Goal: Task Accomplishment & Management: Manage account settings

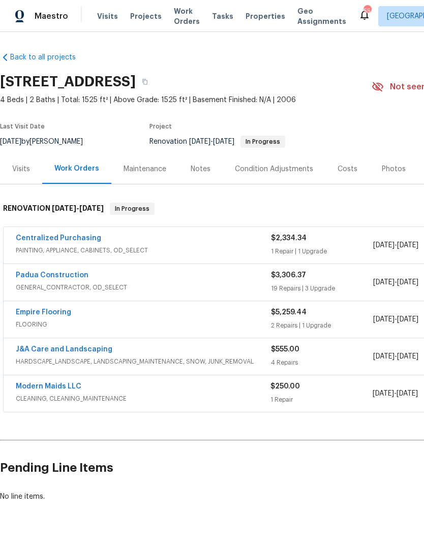
click at [73, 278] on link "Padua Construction" at bounding box center [52, 275] width 73 height 7
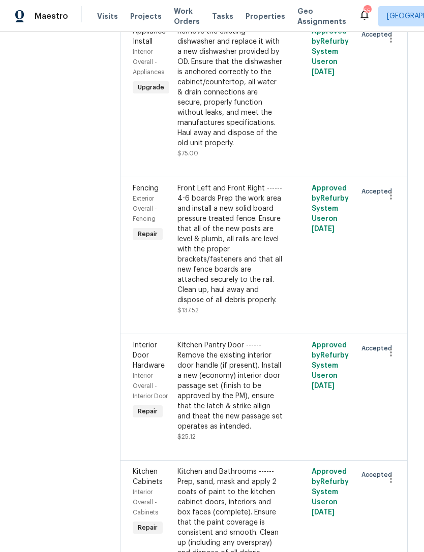
scroll to position [456, 0]
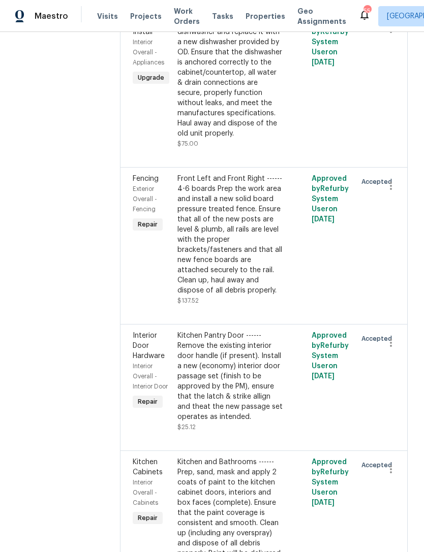
click at [225, 212] on div "Front Left and Front Right ------ 4-6 boards Prep the work area and install a n…" at bounding box center [230, 235] width 106 height 122
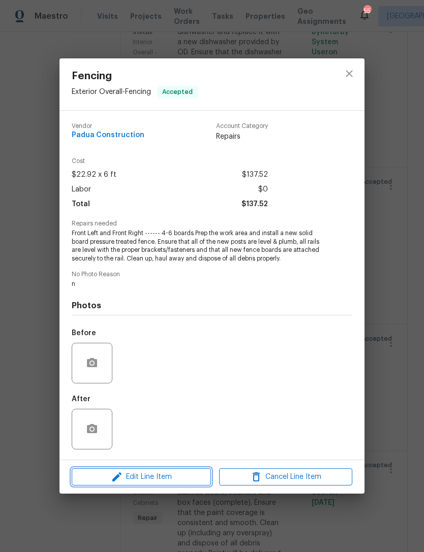
click at [149, 476] on span "Edit Line Item" at bounding box center [141, 477] width 133 height 13
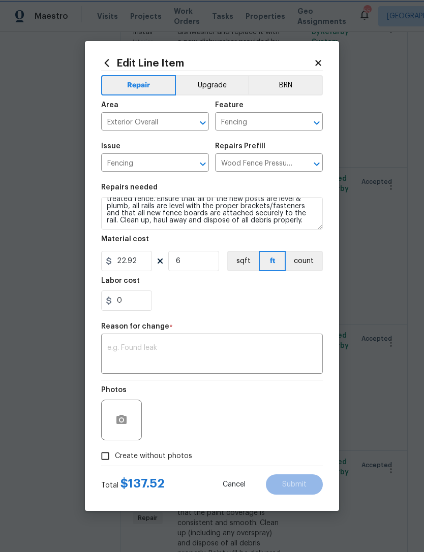
scroll to position [21, 0]
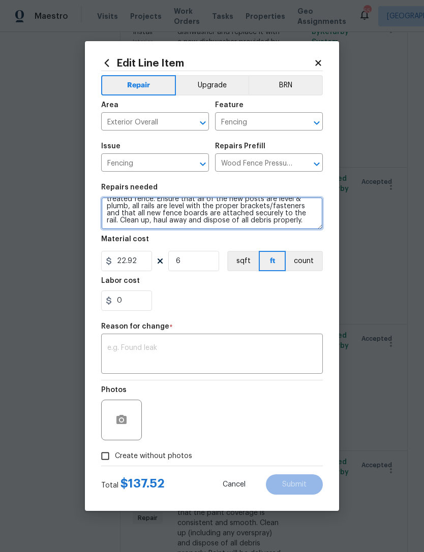
click at [305, 221] on textarea "Front Left and Front Right ------ 4-6 boards Prep the work area and install a n…" at bounding box center [211, 213] width 221 height 33
type textarea "Front Left and Front Right ------ 4-6 boards Prep the work area and install a n…"
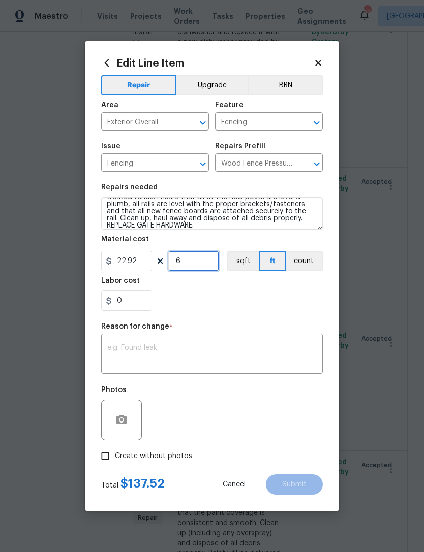
click at [198, 264] on input "6" at bounding box center [193, 261] width 51 height 20
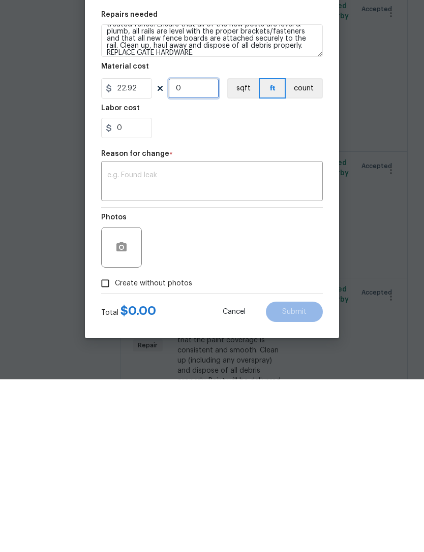
click at [207, 251] on input "0" at bounding box center [193, 261] width 51 height 20
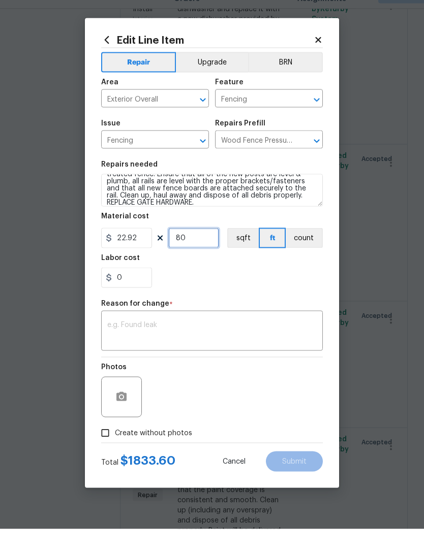
click at [191, 251] on input "80" at bounding box center [193, 261] width 51 height 20
click at [249, 290] on div "0" at bounding box center [211, 300] width 221 height 20
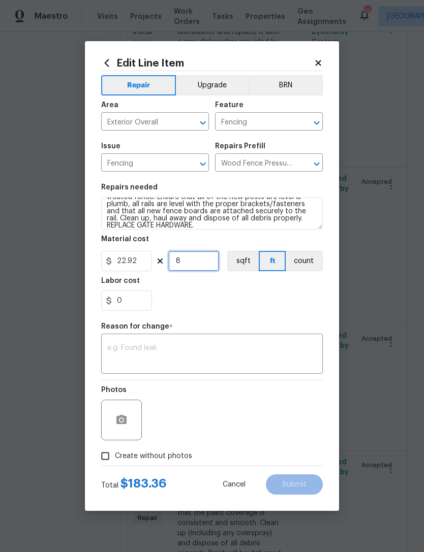
click at [186, 266] on input "8" at bounding box center [193, 261] width 51 height 20
type input "9"
click at [251, 307] on div "0" at bounding box center [211, 300] width 221 height 20
click at [170, 361] on textarea at bounding box center [211, 354] width 209 height 21
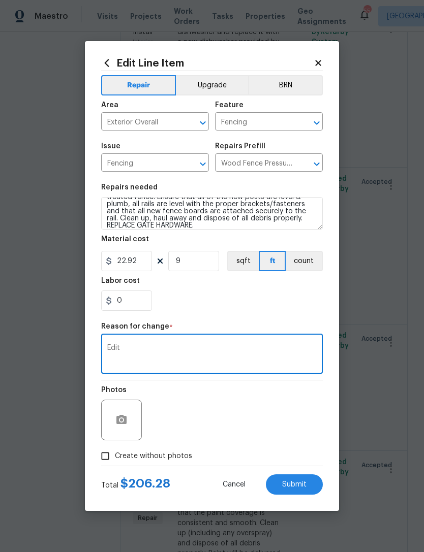
type textarea "Edit"
click at [211, 303] on div "0" at bounding box center [211, 300] width 221 height 20
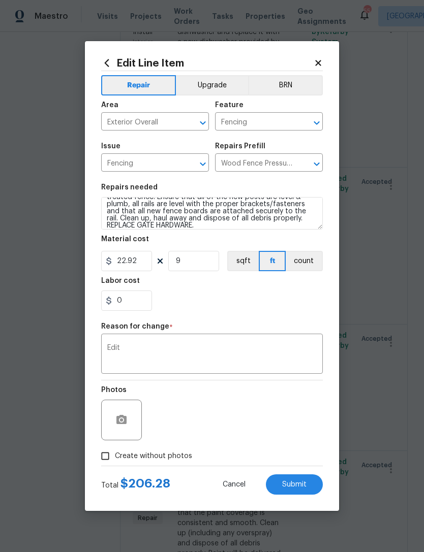
click at [296, 486] on span "Submit" at bounding box center [294, 485] width 24 height 8
type textarea "Front Left and Front Right ------ 4-6 boards Prep the work area and install a n…"
type input "6"
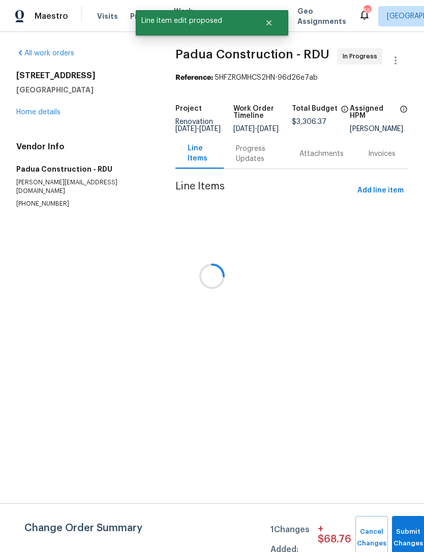
scroll to position [0, 0]
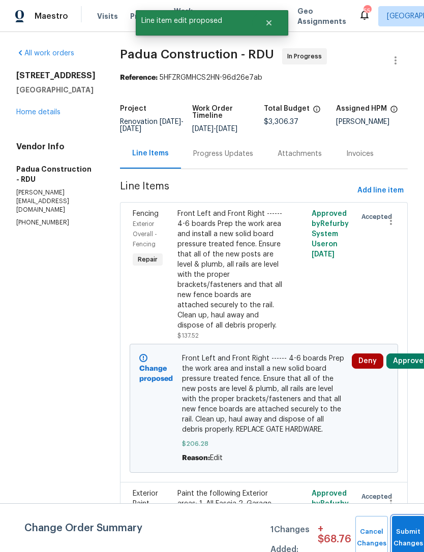
click at [410, 539] on span "Submit Changes" at bounding box center [408, 537] width 22 height 23
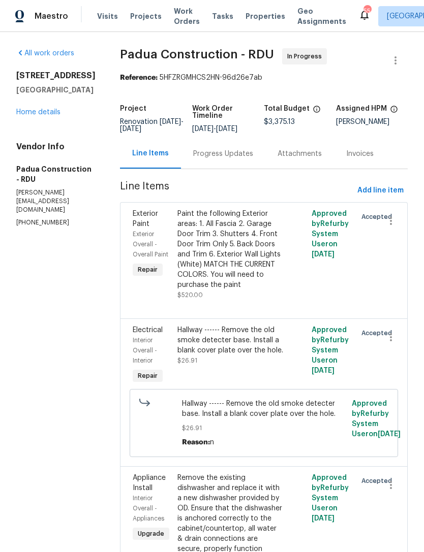
click at [51, 116] on link "Home details" at bounding box center [38, 112] width 44 height 7
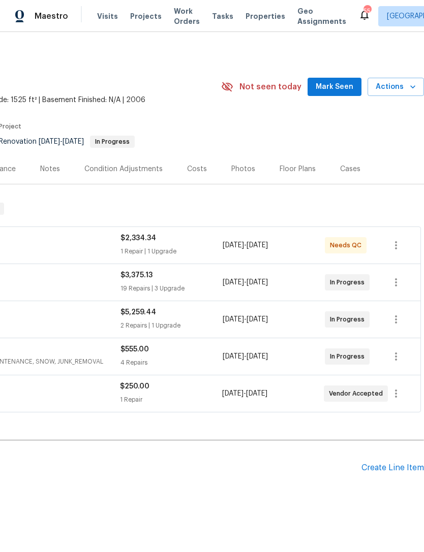
scroll to position [0, 150]
click at [333, 81] on span "Mark Seen" at bounding box center [334, 87] width 38 height 13
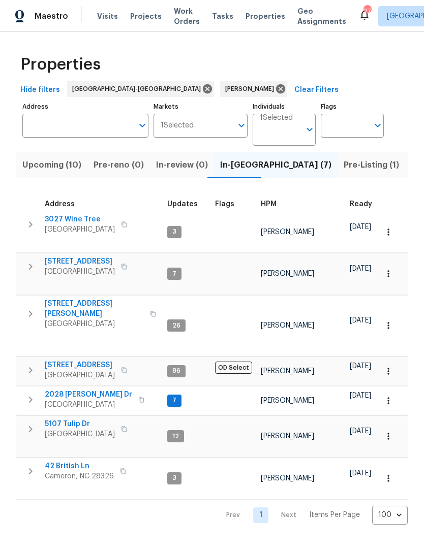
click at [67, 461] on span "42 British Ln" at bounding box center [79, 466] width 69 height 10
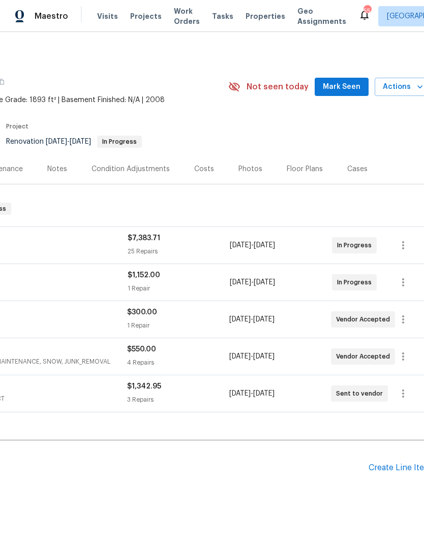
scroll to position [0, 144]
click at [339, 88] on span "Mark Seen" at bounding box center [341, 87] width 38 height 13
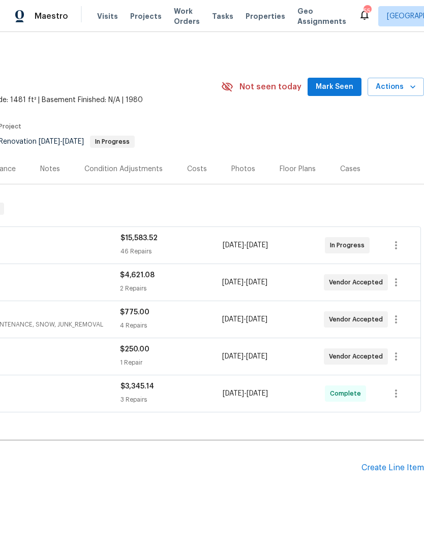
scroll to position [0, 150]
click at [331, 86] on span "Mark Seen" at bounding box center [334, 87] width 38 height 13
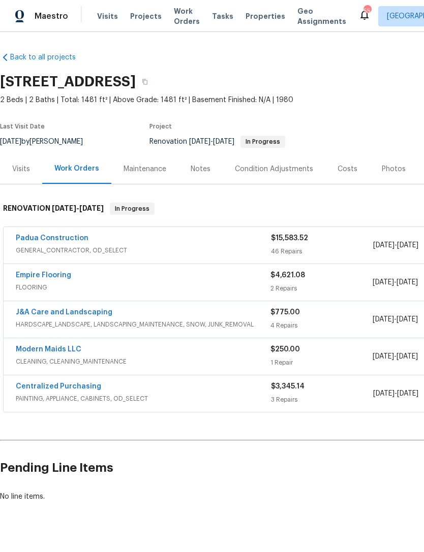
scroll to position [0, 0]
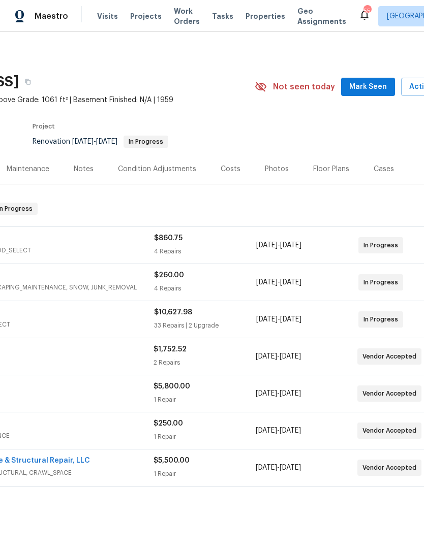
scroll to position [0, 117]
click at [364, 88] on span "Mark Seen" at bounding box center [367, 87] width 38 height 13
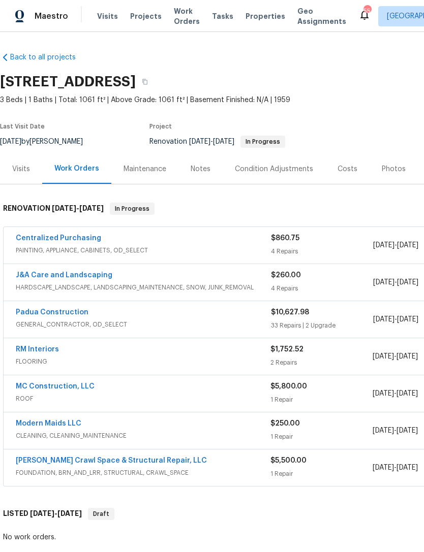
scroll to position [0, 0]
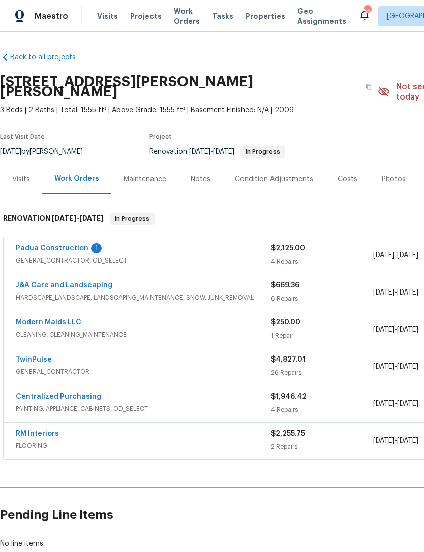
click at [76, 245] on link "Padua Construction" at bounding box center [52, 248] width 73 height 7
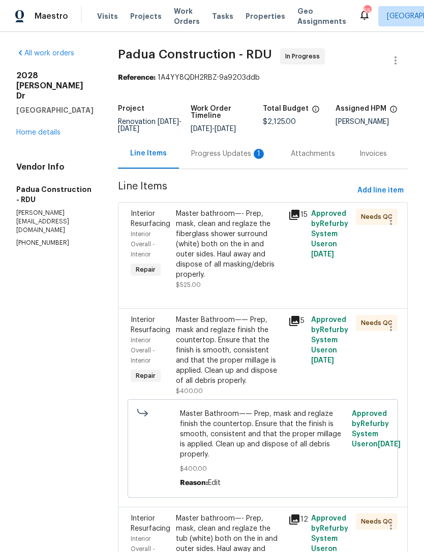
click at [199, 168] on div "Progress Updates 1" at bounding box center [229, 154] width 100 height 30
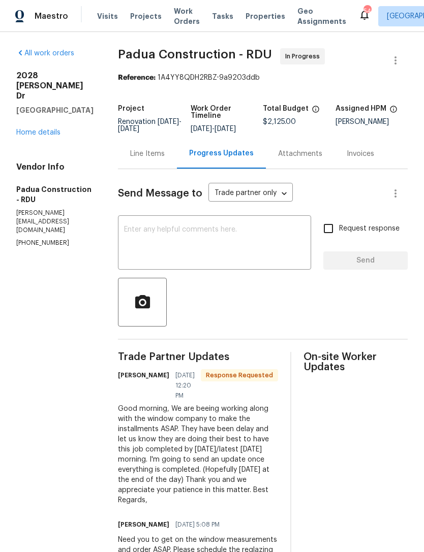
click at [177, 250] on textarea at bounding box center [214, 244] width 181 height 36
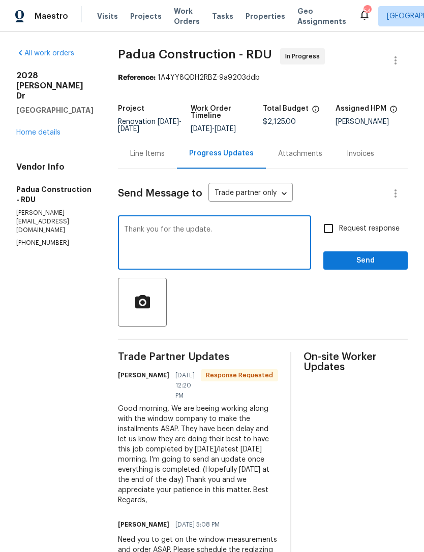
click at [124, 230] on textarea "Thank you for the update." at bounding box center [214, 244] width 181 height 36
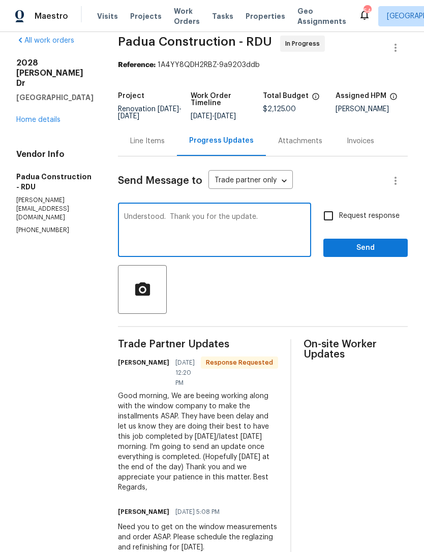
scroll to position [12, 0]
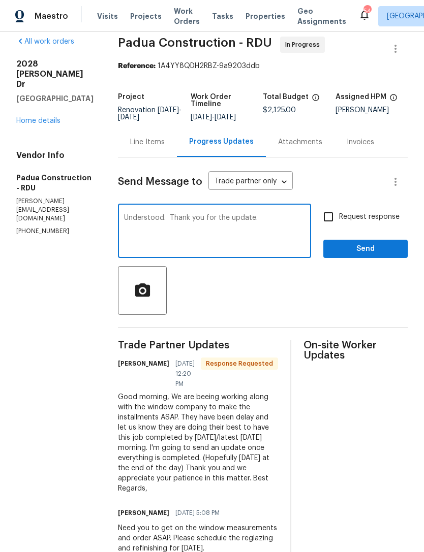
type textarea "Understood. Thank you for the update."
click at [371, 248] on span "Send" at bounding box center [365, 249] width 68 height 13
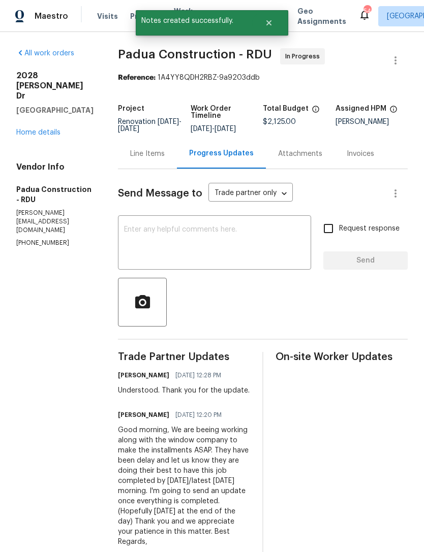
click at [43, 154] on div "All work orders 2028 Sir Michael Dr Hope Mills, NC 28348 Home details Vendor In…" at bounding box center [54, 148] width 77 height 200
click at [43, 136] on link "Home details" at bounding box center [38, 132] width 44 height 7
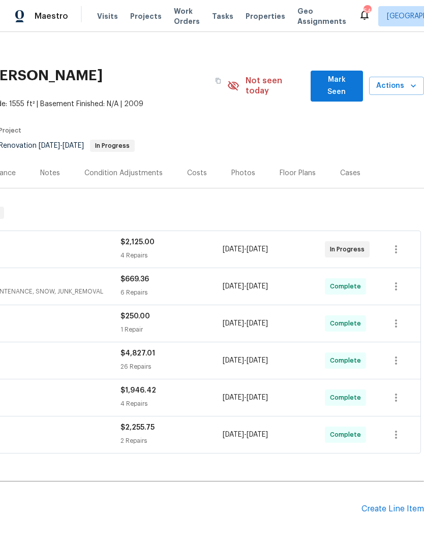
click at [326, 78] on span "Mark Seen" at bounding box center [336, 86] width 36 height 25
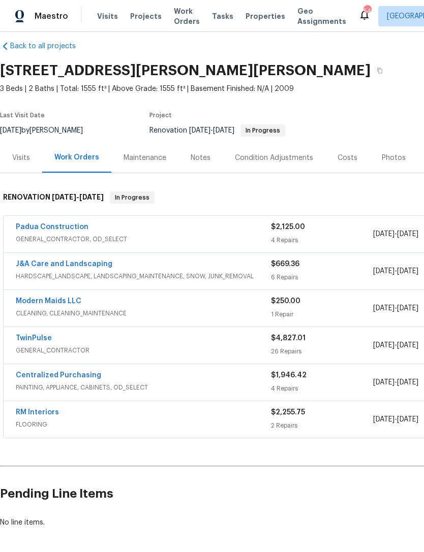
scroll to position [11, 0]
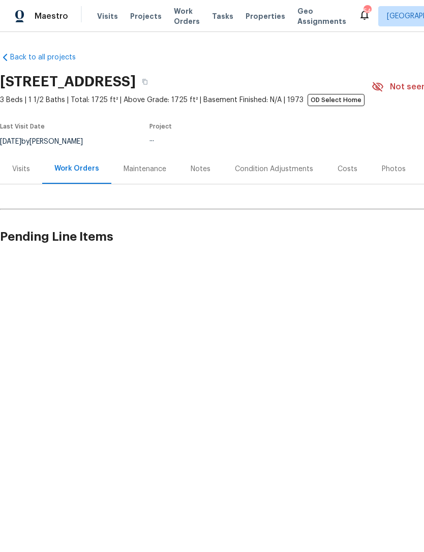
click at [393, 142] on section "[STREET_ADDRESS] 3 Beds | 1 1/2 Baths | Total: 1725 ft² | Above Grade: 1725 ft²…" at bounding box center [287, 111] width 574 height 85
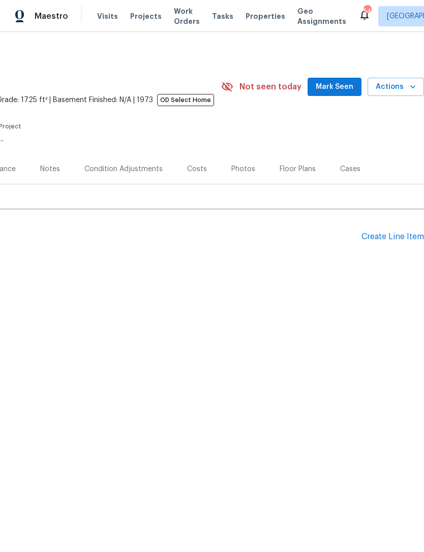
scroll to position [0, 150]
click at [341, 85] on span "Mark Seen" at bounding box center [334, 87] width 38 height 13
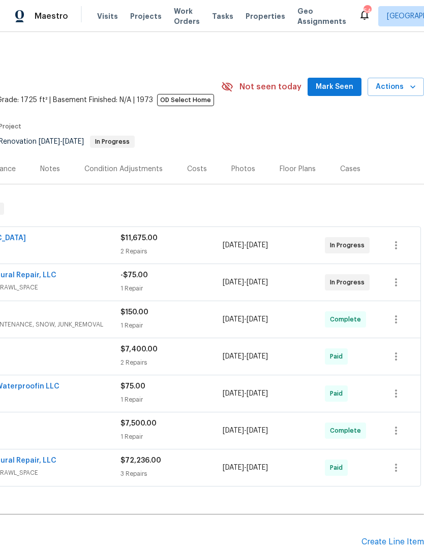
click at [339, 88] on span "Mark Seen" at bounding box center [334, 87] width 38 height 13
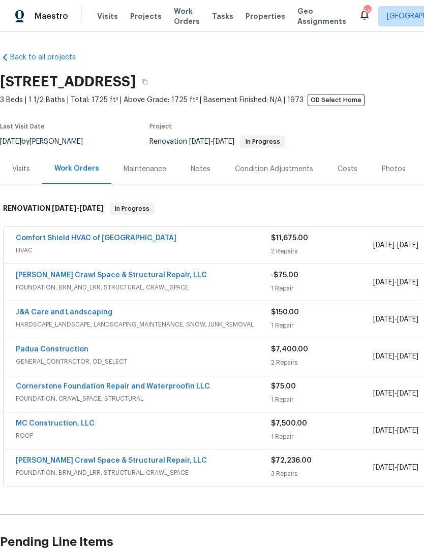
scroll to position [0, 0]
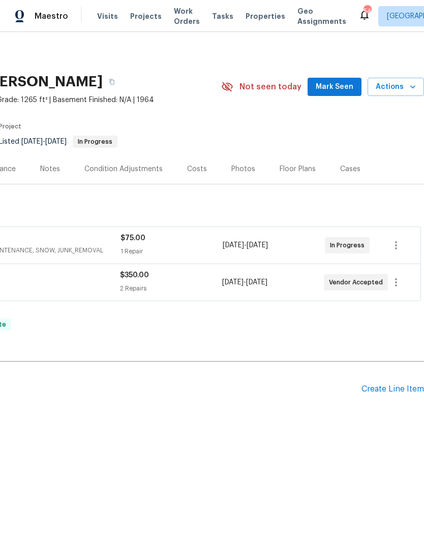
scroll to position [0, 150]
click at [337, 86] on span "Mark Seen" at bounding box center [334, 87] width 38 height 13
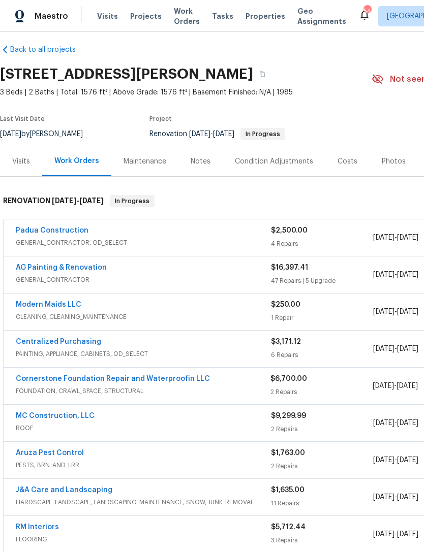
scroll to position [8, 0]
click at [56, 307] on link "Modern Maids LLC" at bounding box center [49, 304] width 66 height 7
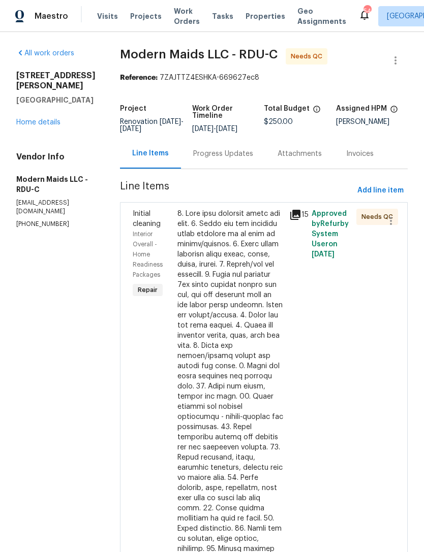
click at [239, 302] on div at bounding box center [230, 453] width 106 height 488
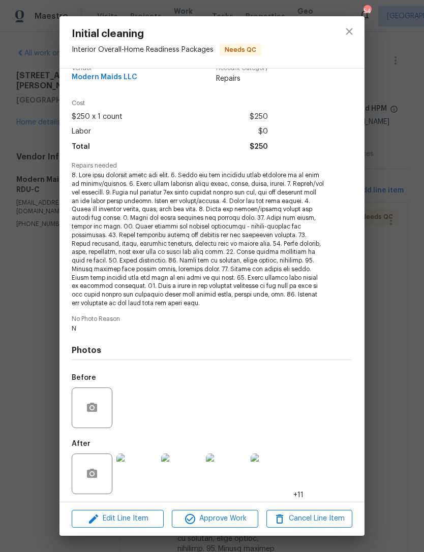
scroll to position [15, 0]
click at [139, 474] on img at bounding box center [136, 474] width 41 height 41
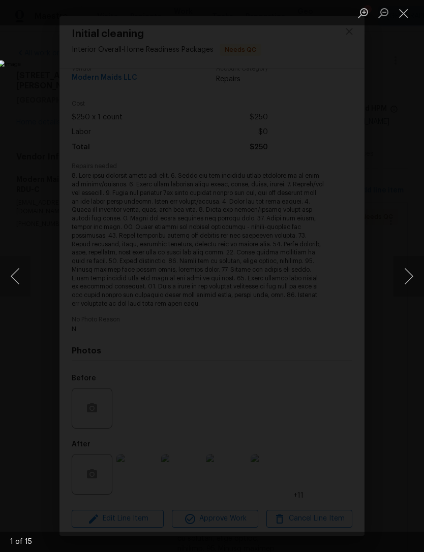
click at [411, 273] on button "Next image" at bounding box center [408, 276] width 30 height 41
click at [18, 280] on button "Previous image" at bounding box center [15, 276] width 30 height 41
click at [418, 268] on button "Next image" at bounding box center [408, 276] width 30 height 41
click at [409, 273] on button "Next image" at bounding box center [408, 276] width 30 height 41
click at [410, 273] on button "Next image" at bounding box center [408, 276] width 30 height 41
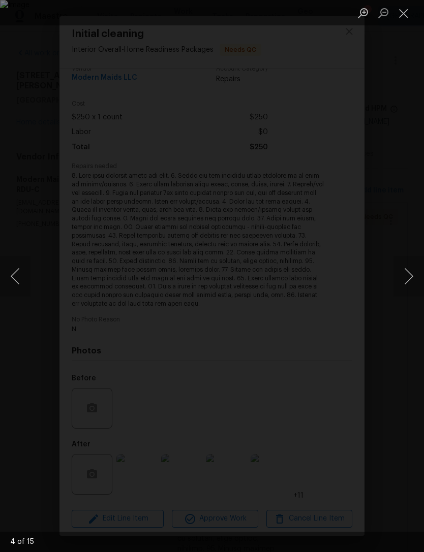
click at [410, 275] on button "Next image" at bounding box center [408, 276] width 30 height 41
click at [418, 273] on button "Next image" at bounding box center [408, 276] width 30 height 41
click at [410, 272] on button "Next image" at bounding box center [408, 276] width 30 height 41
click at [415, 270] on button "Next image" at bounding box center [408, 276] width 30 height 41
click at [412, 270] on button "Next image" at bounding box center [408, 276] width 30 height 41
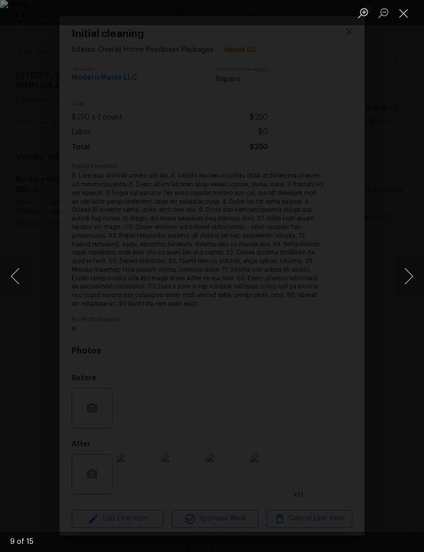
click at [418, 268] on button "Next image" at bounding box center [408, 276] width 30 height 41
click at [408, 272] on button "Next image" at bounding box center [408, 276] width 30 height 41
click at [412, 271] on button "Next image" at bounding box center [408, 276] width 30 height 41
click at [407, 275] on button "Next image" at bounding box center [408, 276] width 30 height 41
click at [413, 266] on button "Next image" at bounding box center [408, 276] width 30 height 41
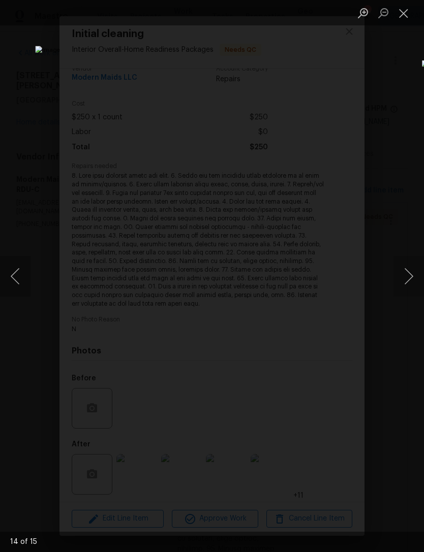
click at [412, 270] on button "Next image" at bounding box center [408, 276] width 30 height 41
click at [412, 261] on button "Next image" at bounding box center [408, 276] width 30 height 41
click at [413, 262] on button "Next image" at bounding box center [408, 276] width 30 height 41
click at [416, 269] on button "Next image" at bounding box center [408, 276] width 30 height 41
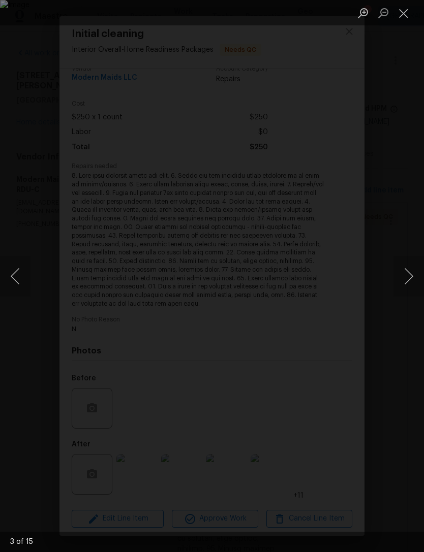
click at [415, 263] on button "Next image" at bounding box center [408, 276] width 30 height 41
click at [417, 267] on button "Next image" at bounding box center [408, 276] width 30 height 41
click at [408, 264] on button "Next image" at bounding box center [408, 276] width 30 height 41
click at [411, 269] on button "Next image" at bounding box center [408, 276] width 30 height 41
click at [414, 262] on button "Next image" at bounding box center [408, 276] width 30 height 41
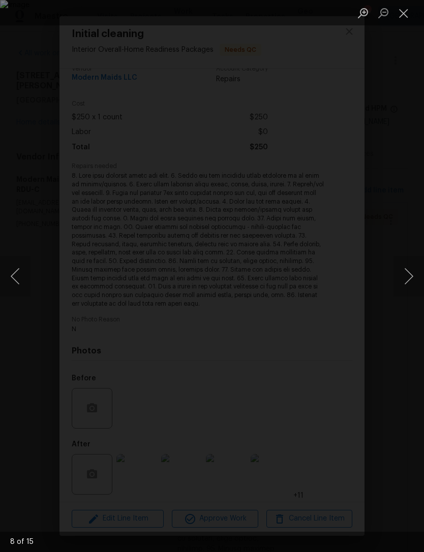
click at [414, 258] on button "Next image" at bounding box center [408, 276] width 30 height 41
click at [413, 261] on button "Next image" at bounding box center [408, 276] width 30 height 41
click at [412, 262] on button "Next image" at bounding box center [408, 276] width 30 height 41
click at [417, 263] on button "Next image" at bounding box center [408, 276] width 30 height 41
click at [415, 264] on button "Next image" at bounding box center [408, 276] width 30 height 41
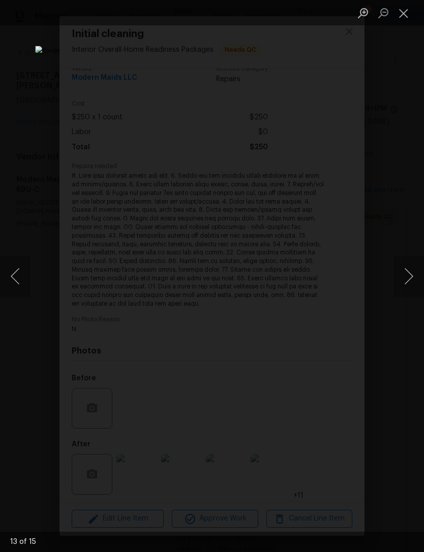
click at [413, 267] on button "Next image" at bounding box center [408, 276] width 30 height 41
click at [404, 262] on button "Next image" at bounding box center [408, 276] width 30 height 41
click at [412, 265] on button "Next image" at bounding box center [408, 276] width 30 height 41
click at [411, 267] on button "Next image" at bounding box center [408, 276] width 30 height 41
click at [404, 14] on button "Close lightbox" at bounding box center [403, 13] width 20 height 18
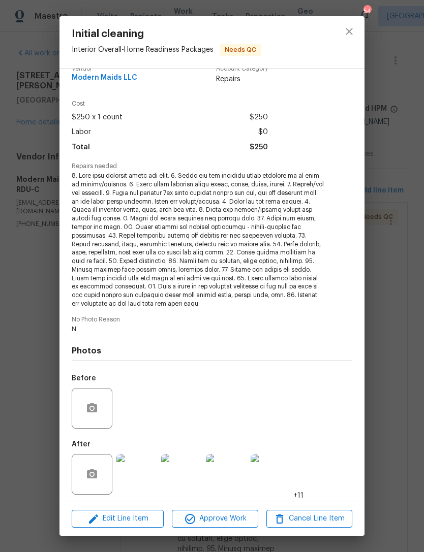
click at [346, 38] on button "close" at bounding box center [349, 31] width 24 height 24
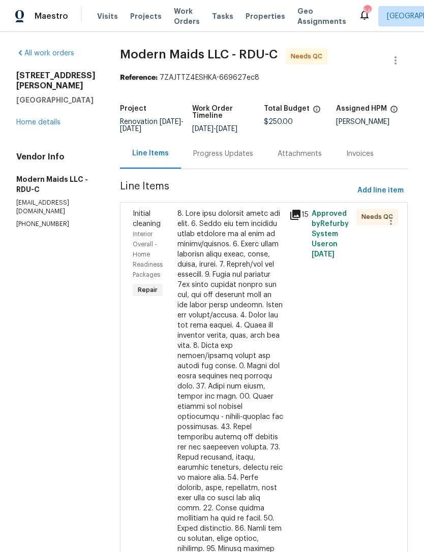
click at [41, 119] on link "Home details" at bounding box center [38, 122] width 44 height 7
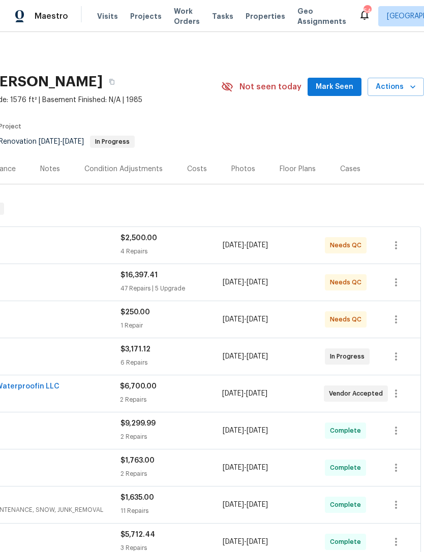
scroll to position [0, 150]
click at [345, 87] on span "Mark Seen" at bounding box center [334, 87] width 38 height 13
